Goal: Communication & Community: Answer question/provide support

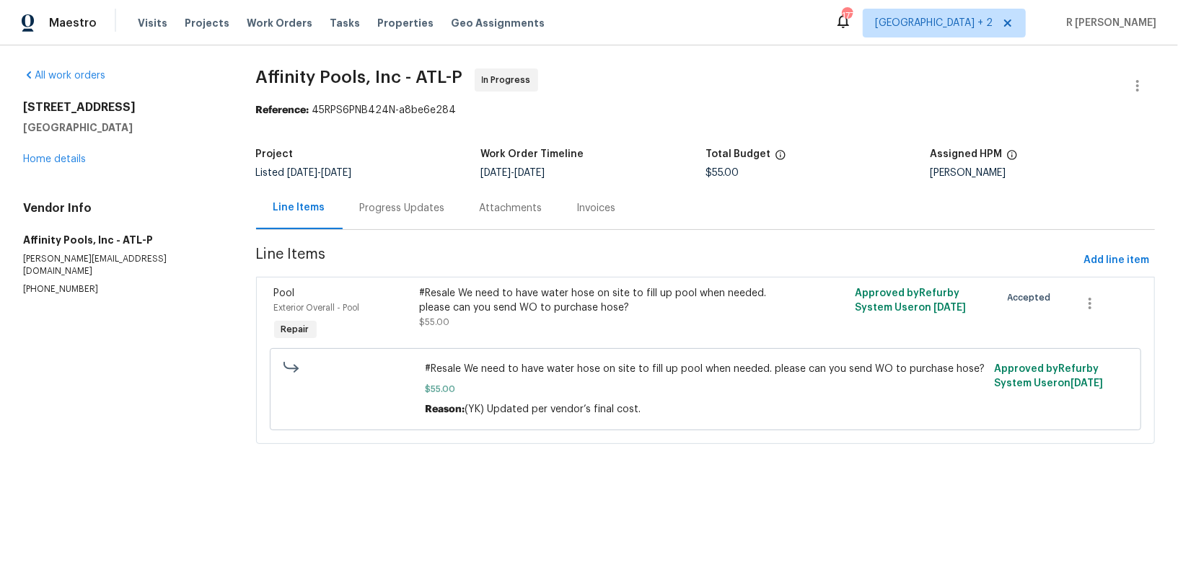
click at [405, 203] on div "Progress Updates" at bounding box center [402, 208] width 85 height 14
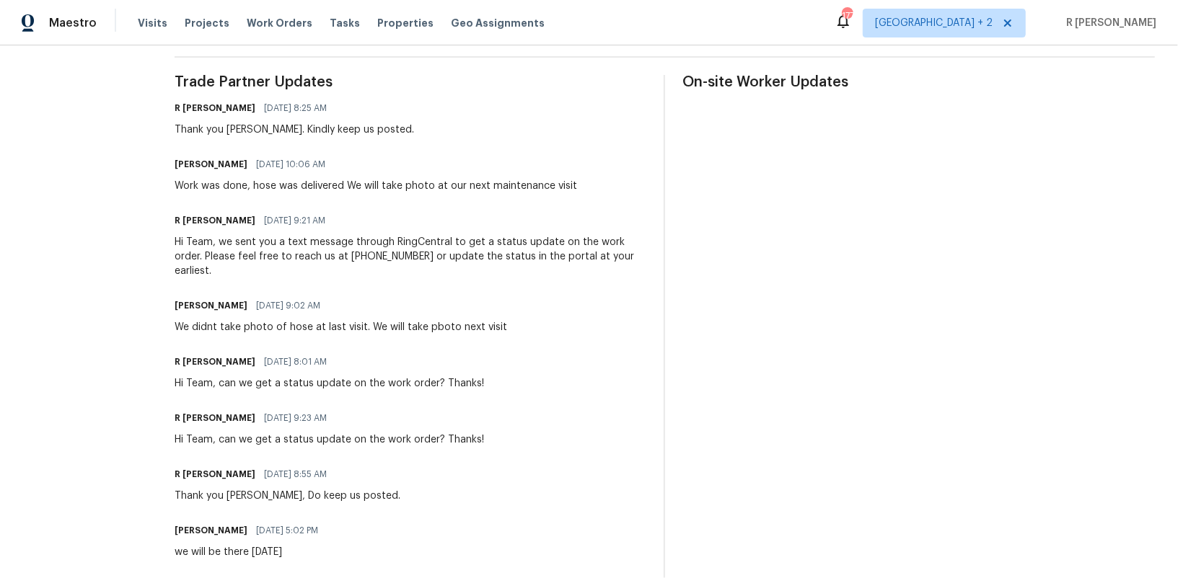
scroll to position [467, 0]
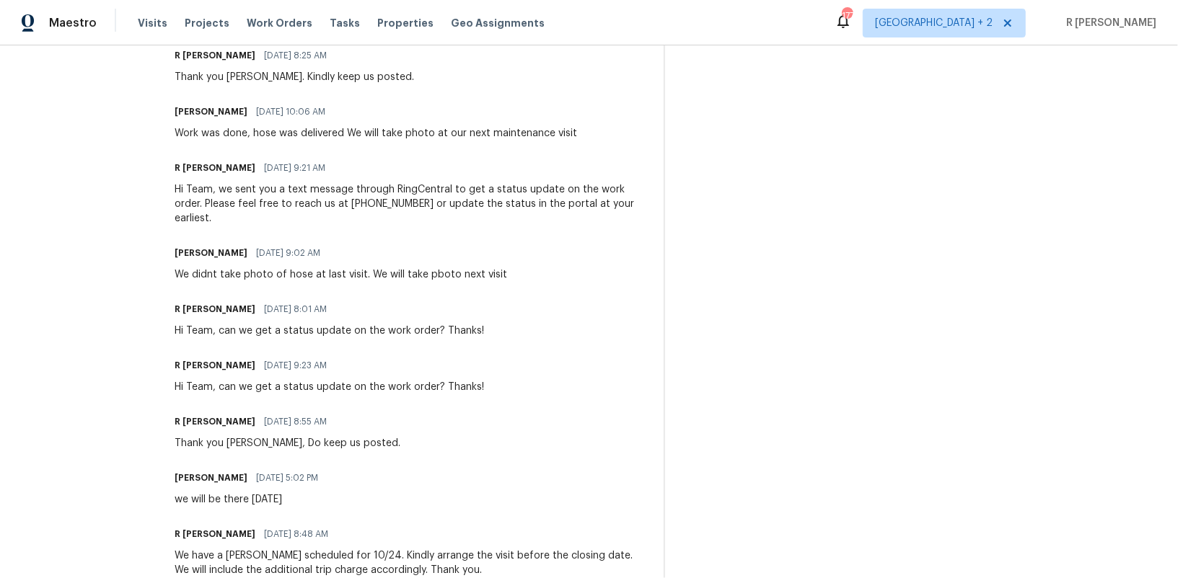
click at [376, 301] on div "R [PERSON_NAME] [DATE] 8:01 AM" at bounding box center [329, 309] width 309 height 20
click at [353, 324] on div "Hi Team, can we get a status update on the work order? Thanks!" at bounding box center [329, 331] width 309 height 14
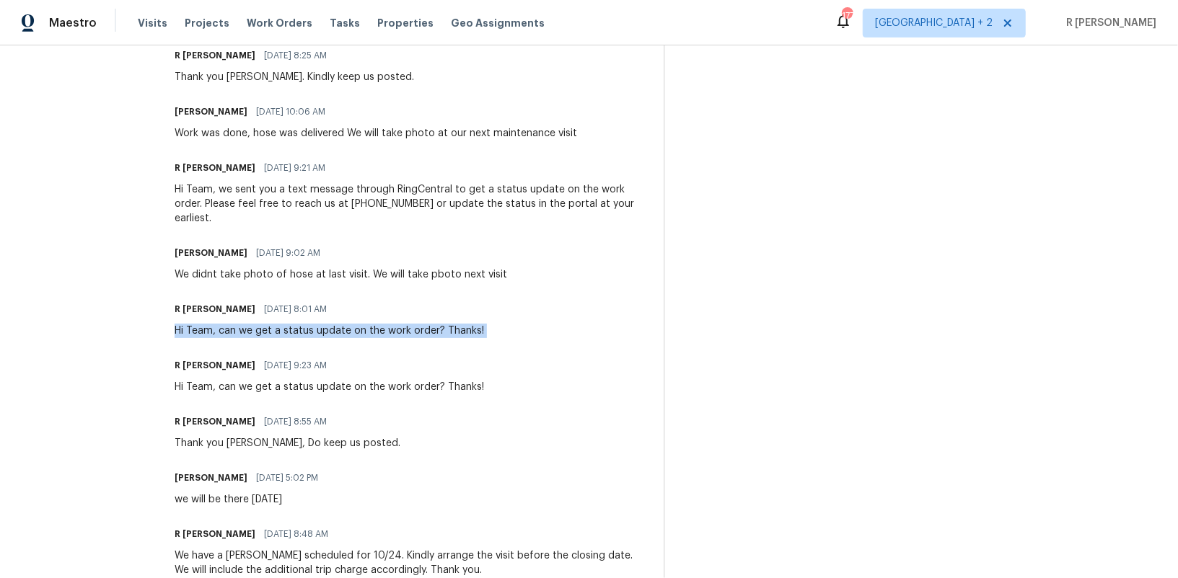
copy div "Hi Team, can we get a status update on the work order? Thanks!"
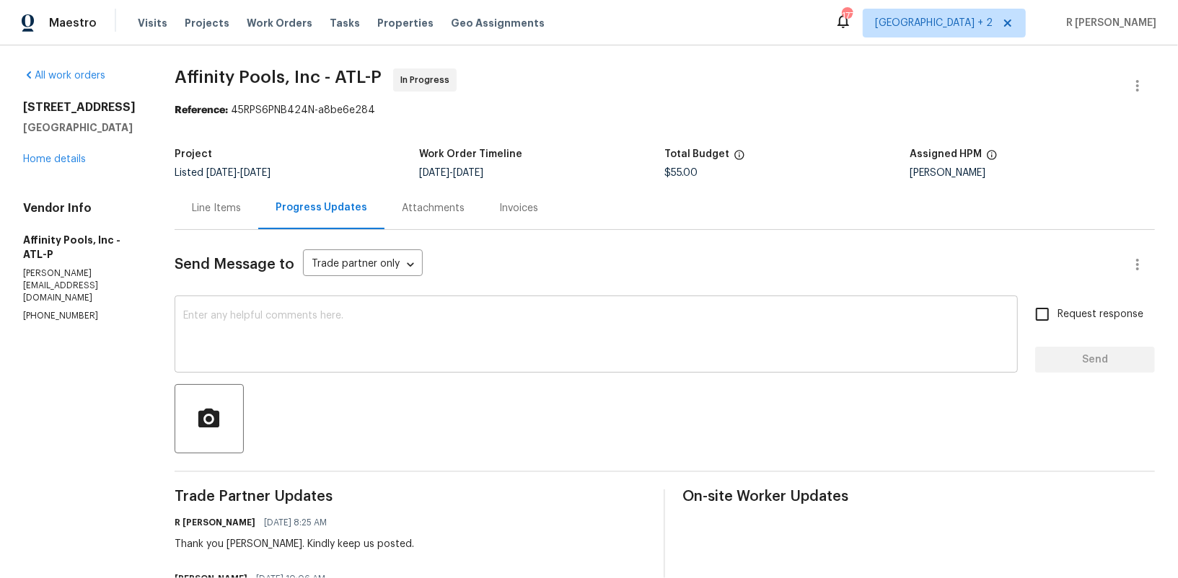
click at [279, 360] on textarea at bounding box center [596, 336] width 826 height 50
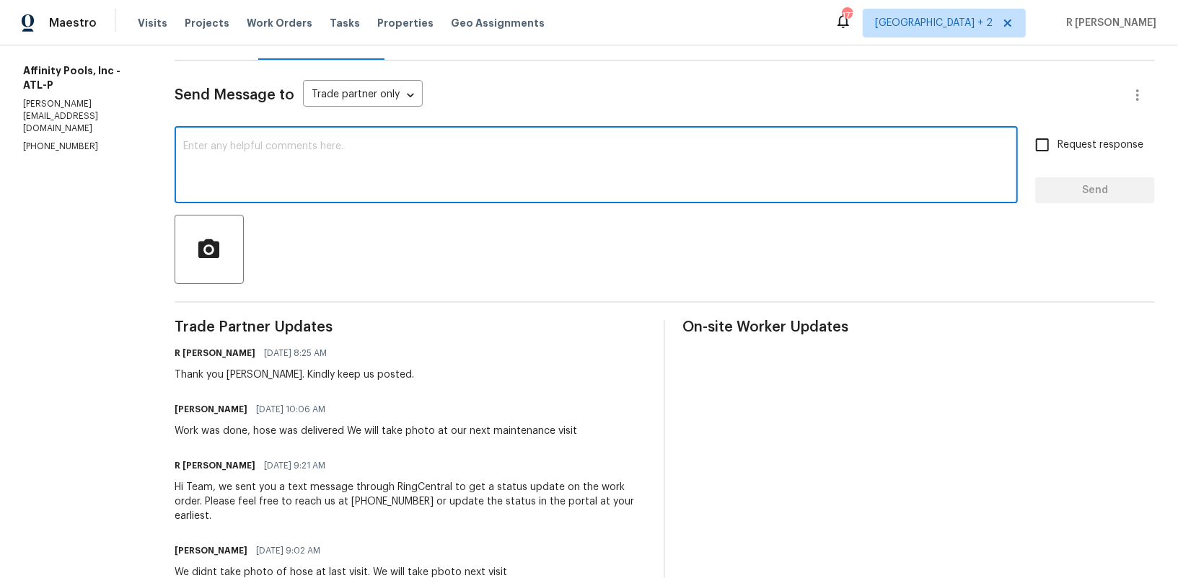
scroll to position [171, 0]
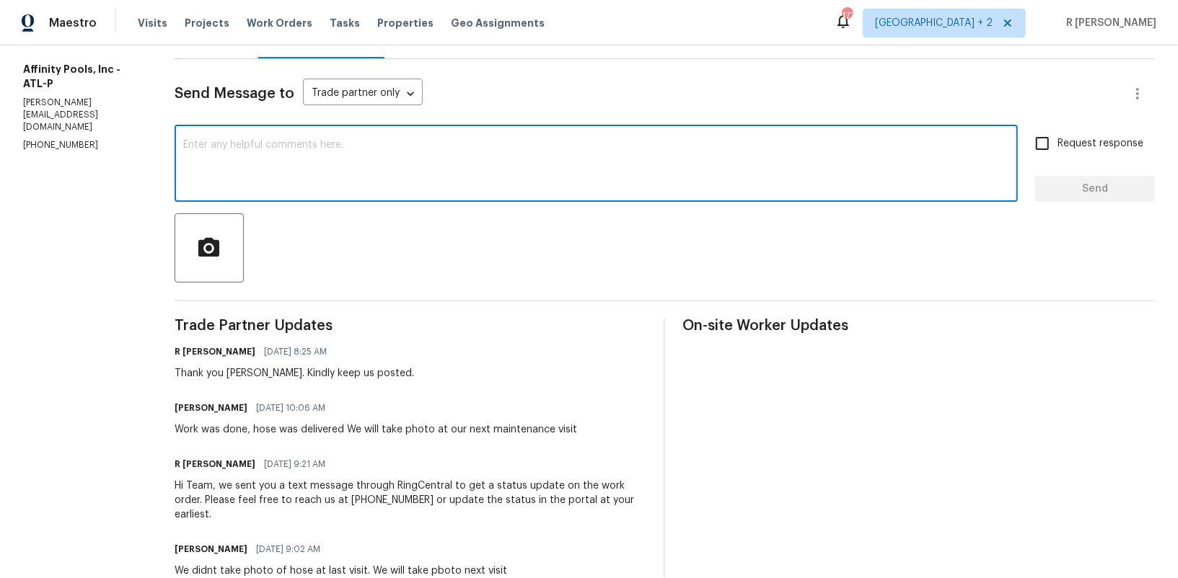
paste textarea "Hi Team, can we get a status update on the work order? Thanks!"
type textarea "Hi Team, can we get a status update on the work order? Thanks!"
click at [1085, 160] on div "Request response Send" at bounding box center [1095, 165] width 120 height 74
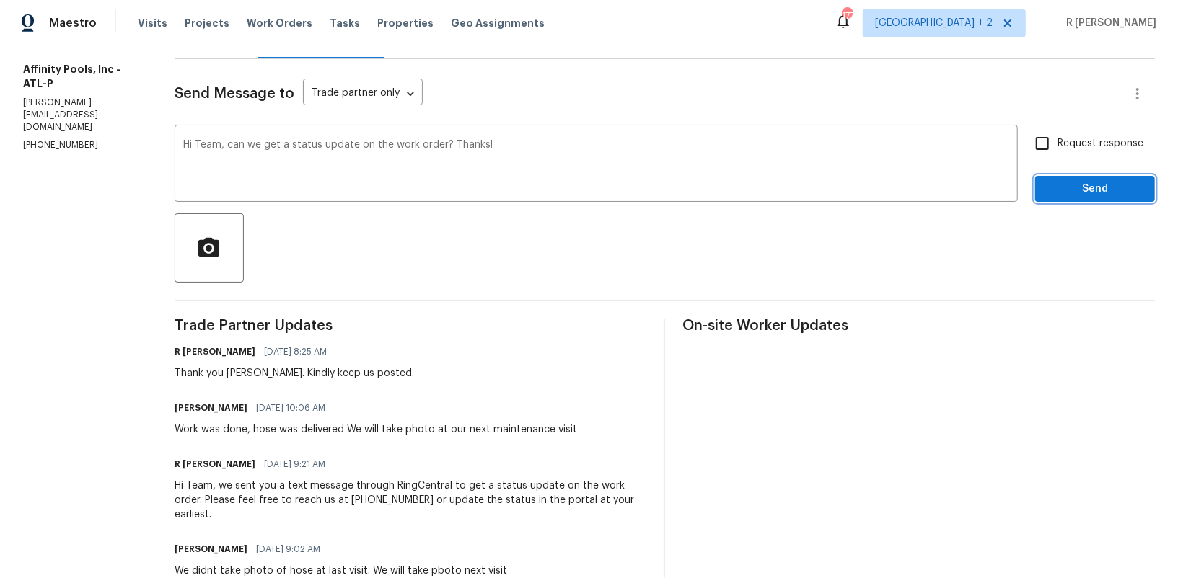
click at [1085, 183] on span "Send" at bounding box center [1094, 189] width 97 height 18
